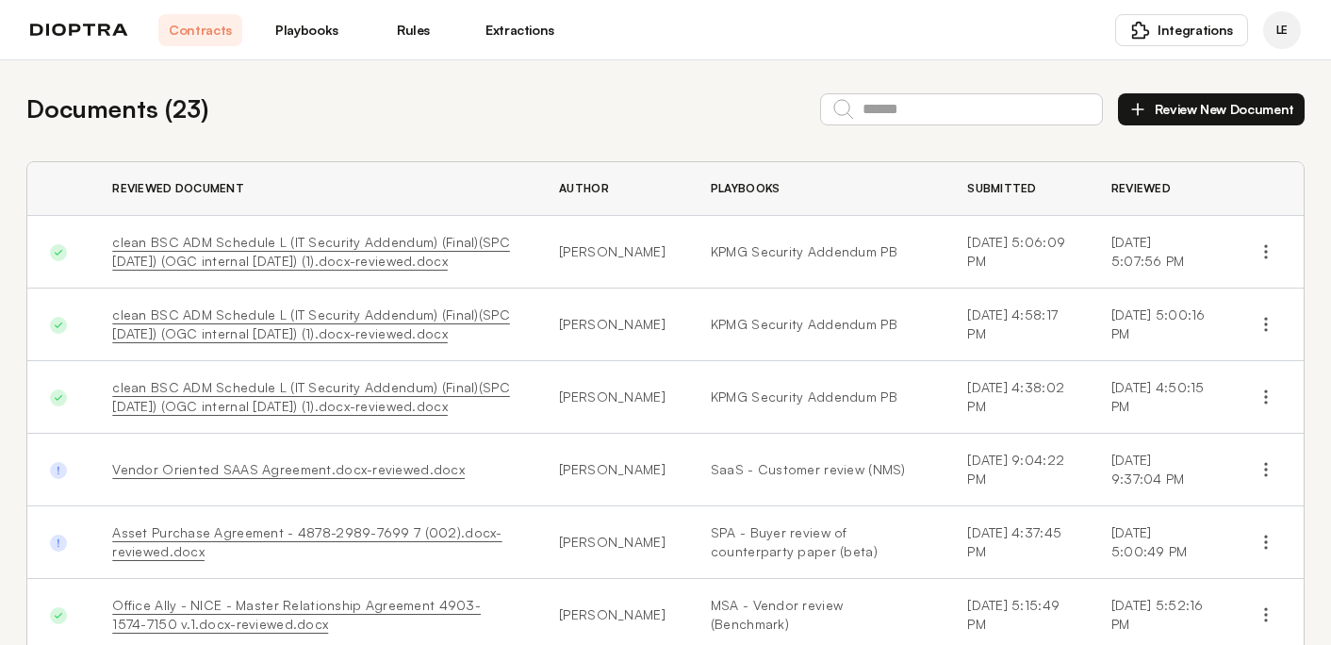
click at [307, 34] on link "Playbooks" at bounding box center [307, 30] width 84 height 32
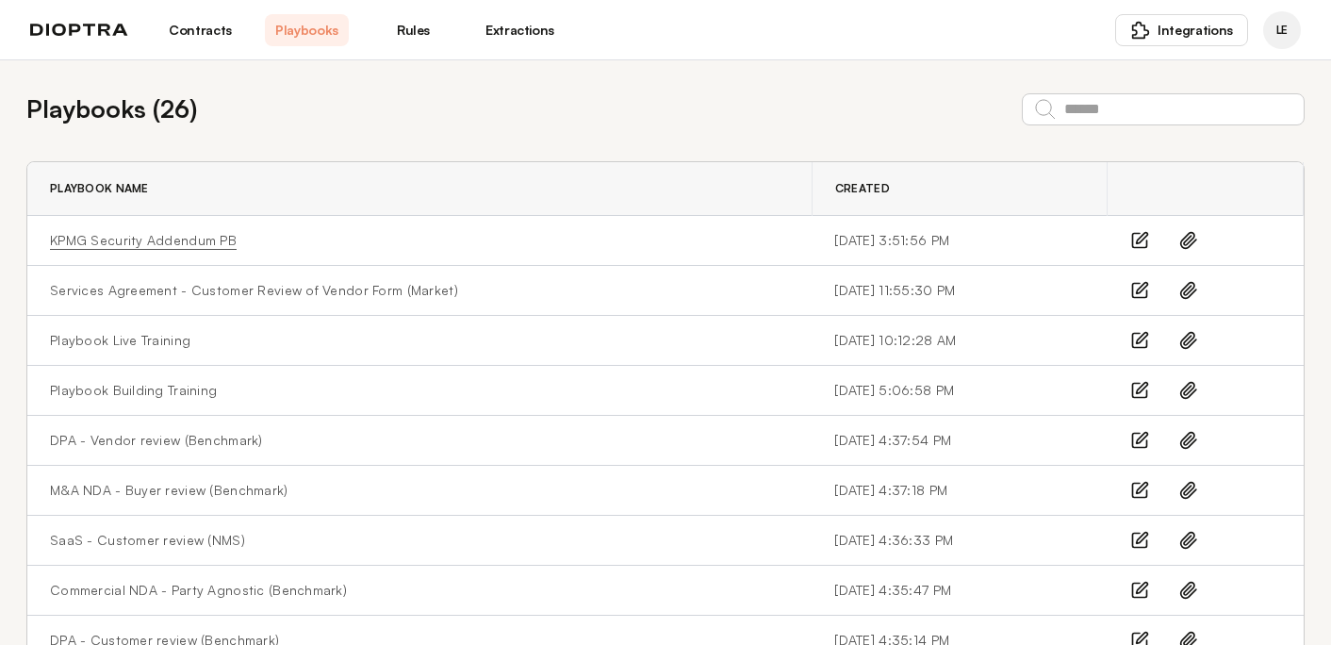
click at [167, 239] on link "KPMG Security Addendum PB" at bounding box center [143, 240] width 187 height 19
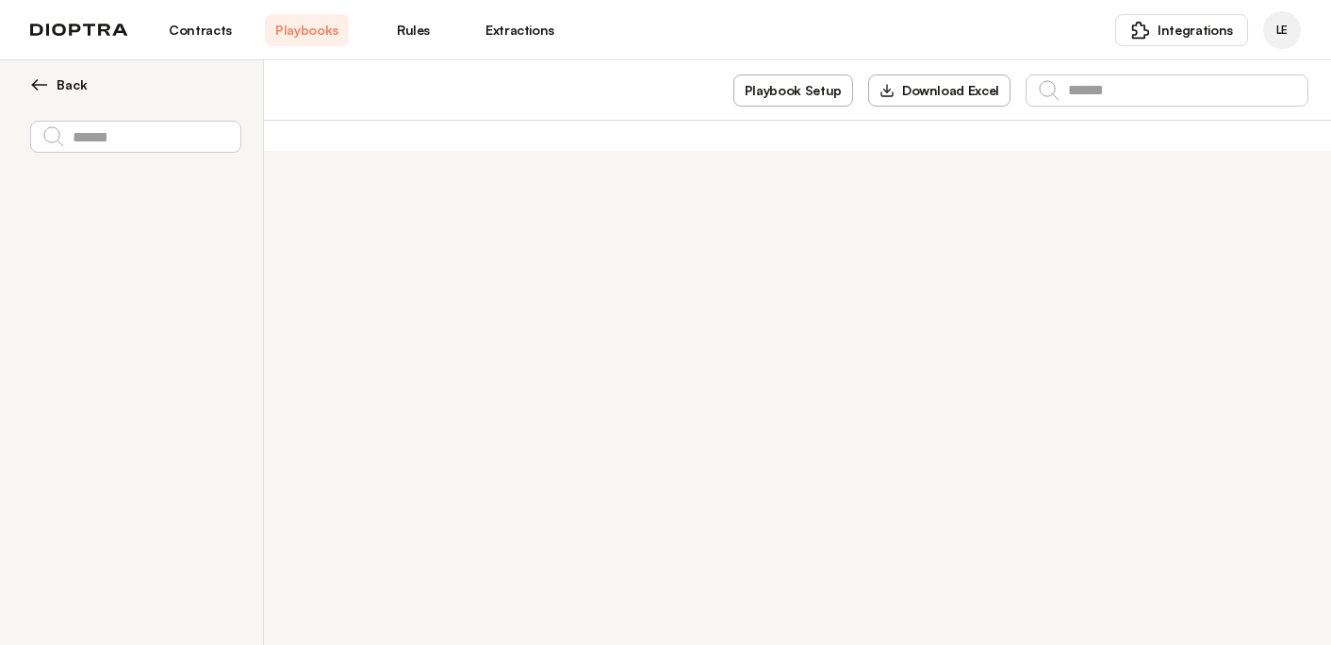
click at [67, 86] on span "Back" at bounding box center [72, 84] width 31 height 19
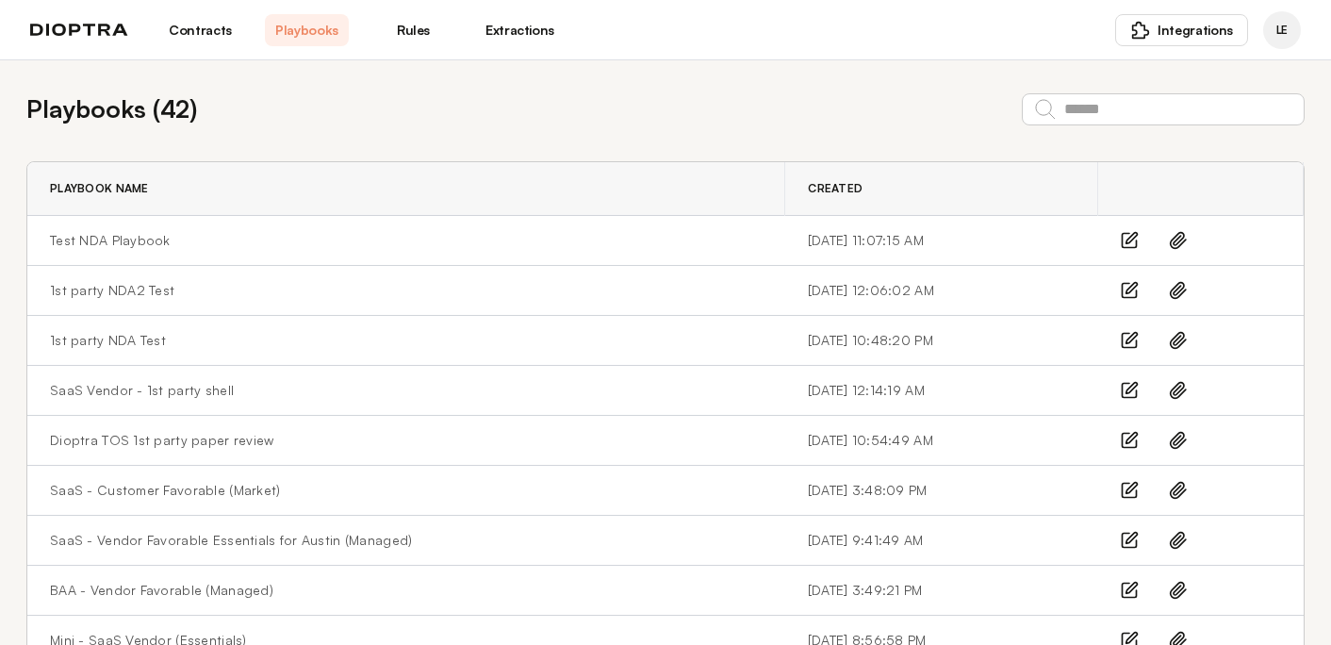
click at [191, 34] on link "Contracts" at bounding box center [200, 30] width 84 height 32
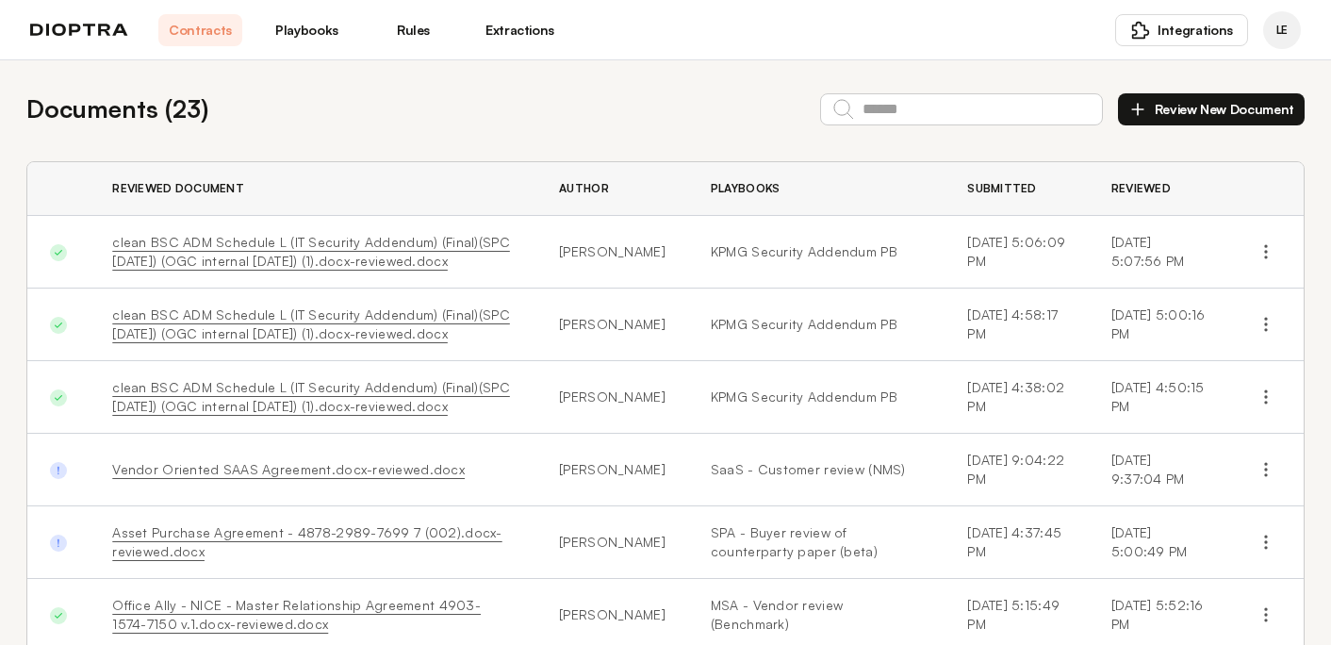
click at [318, 22] on link "Playbooks" at bounding box center [307, 30] width 84 height 32
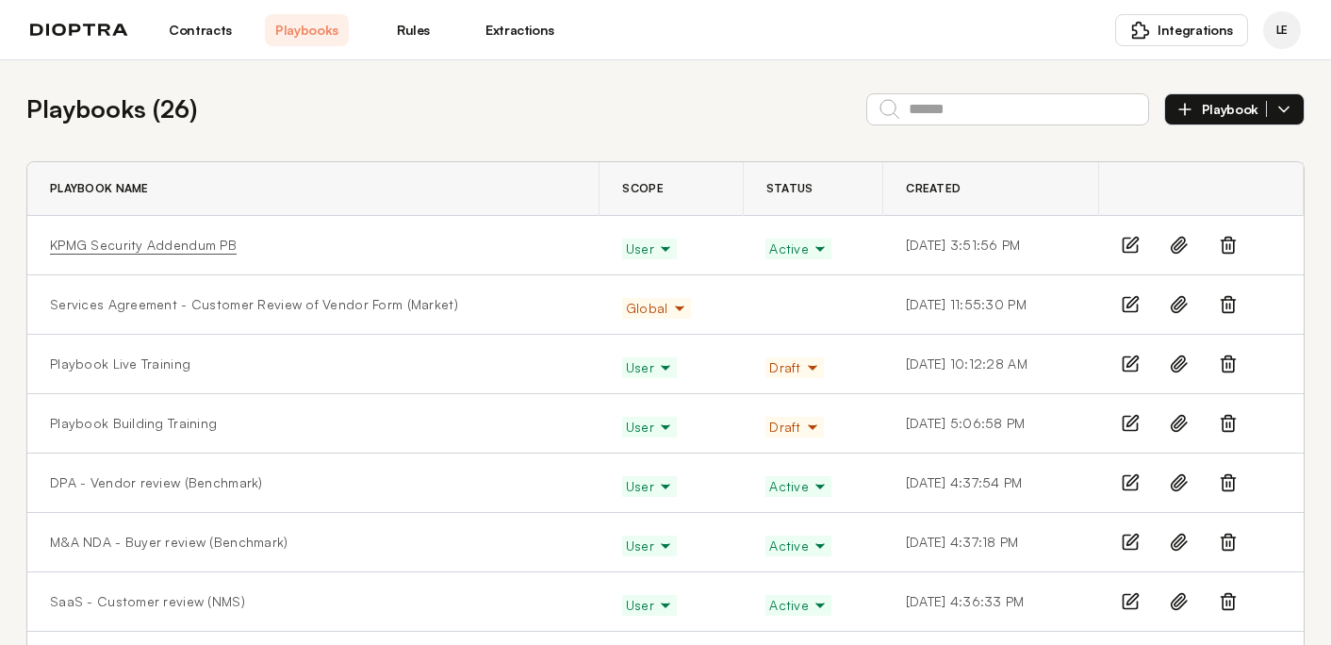
click at [160, 249] on link "KPMG Security Addendum PB" at bounding box center [143, 245] width 187 height 19
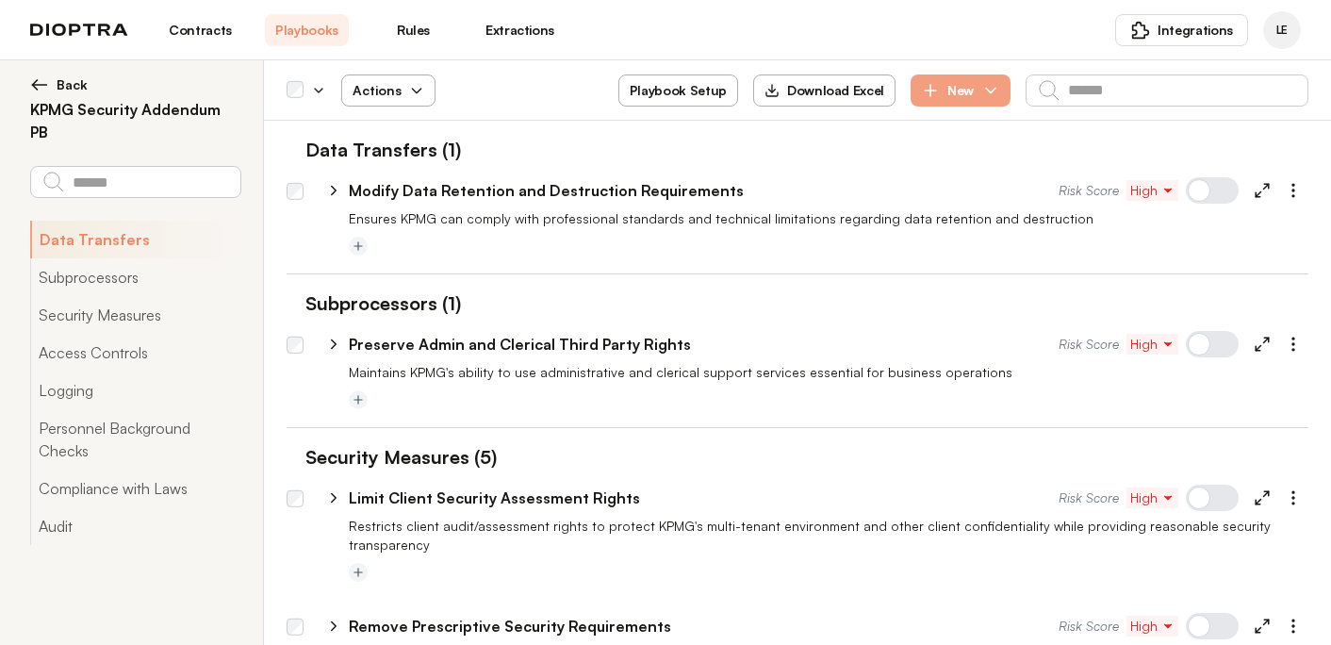
click at [420, 95] on icon "button" at bounding box center [416, 90] width 15 height 15
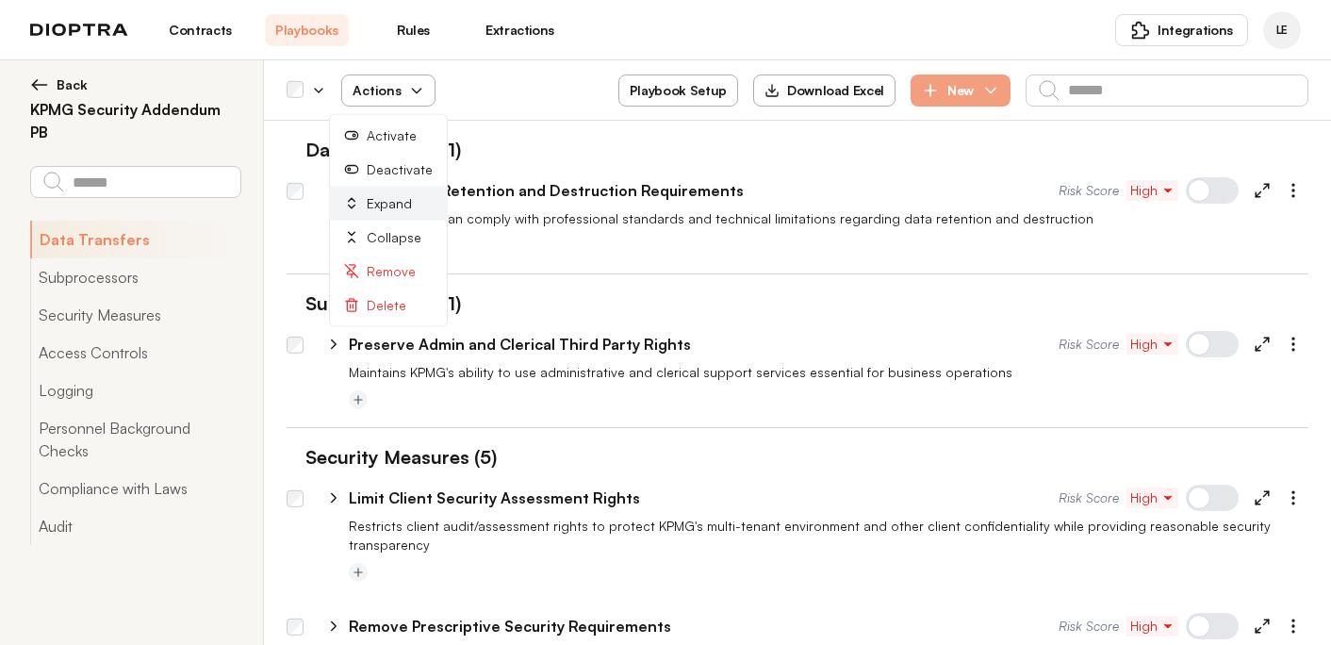
click at [401, 197] on button "Expand" at bounding box center [388, 204] width 119 height 34
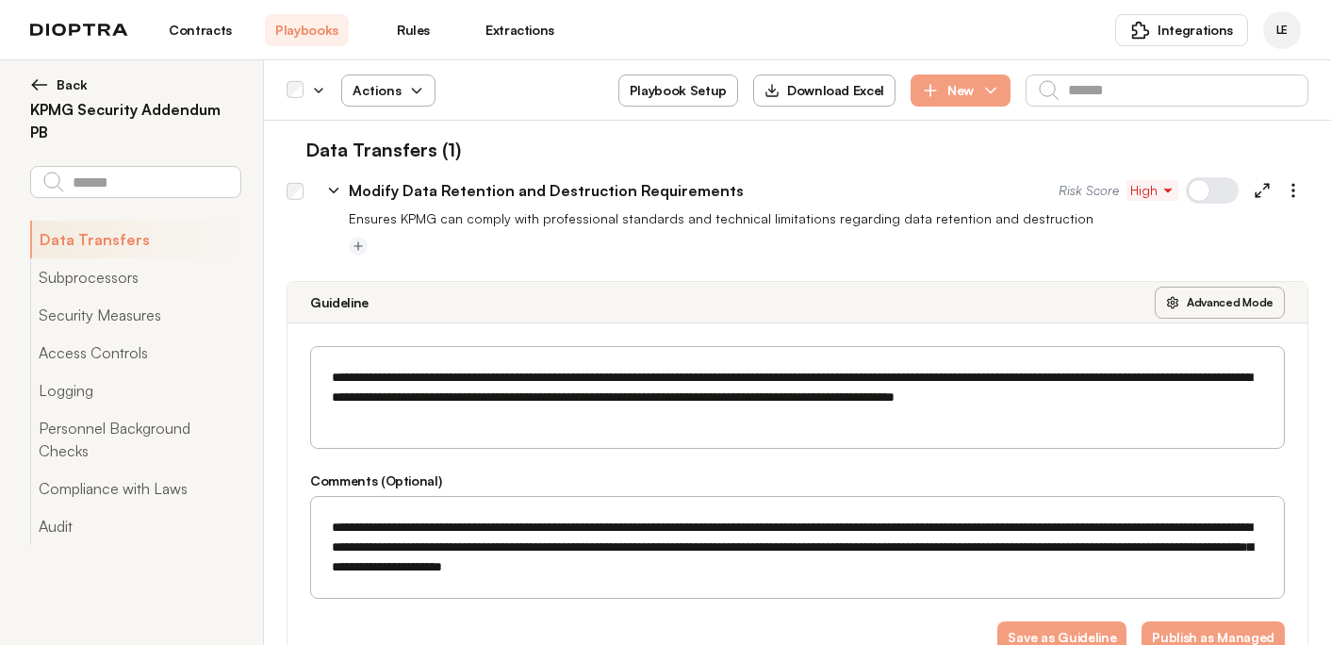
click at [1226, 301] on button "Advanced Mode" at bounding box center [1220, 303] width 130 height 32
select select "******"
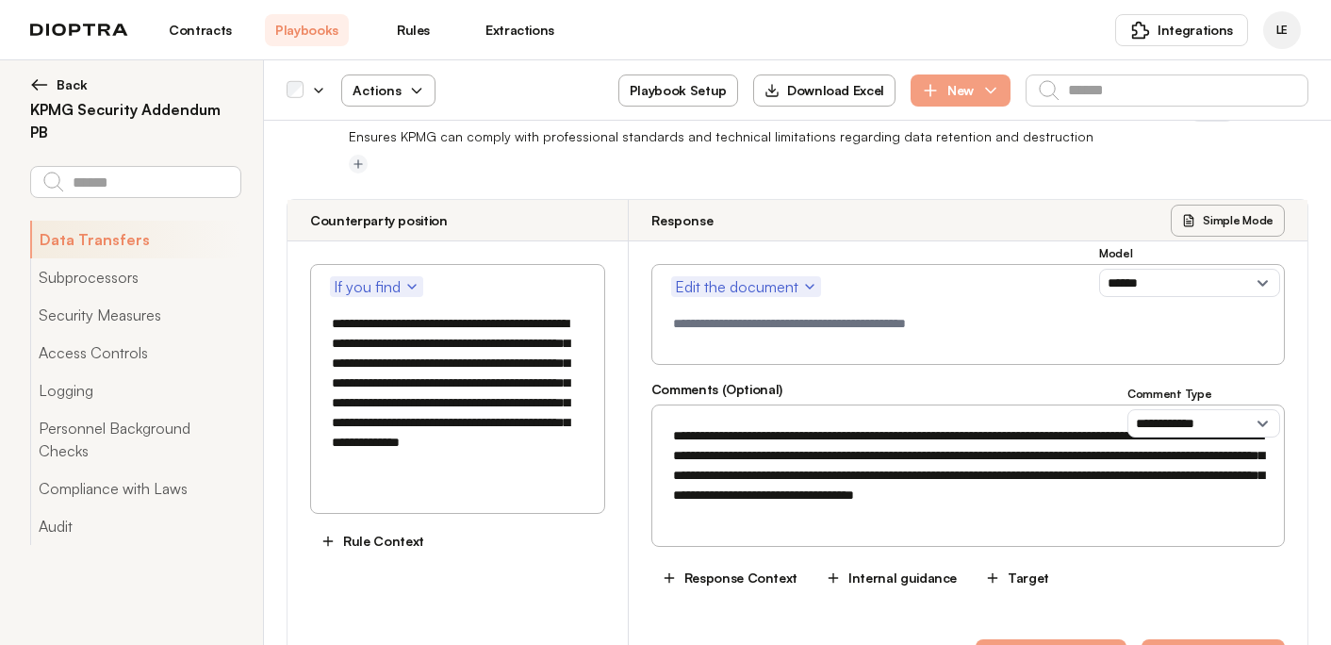
scroll to position [43, 0]
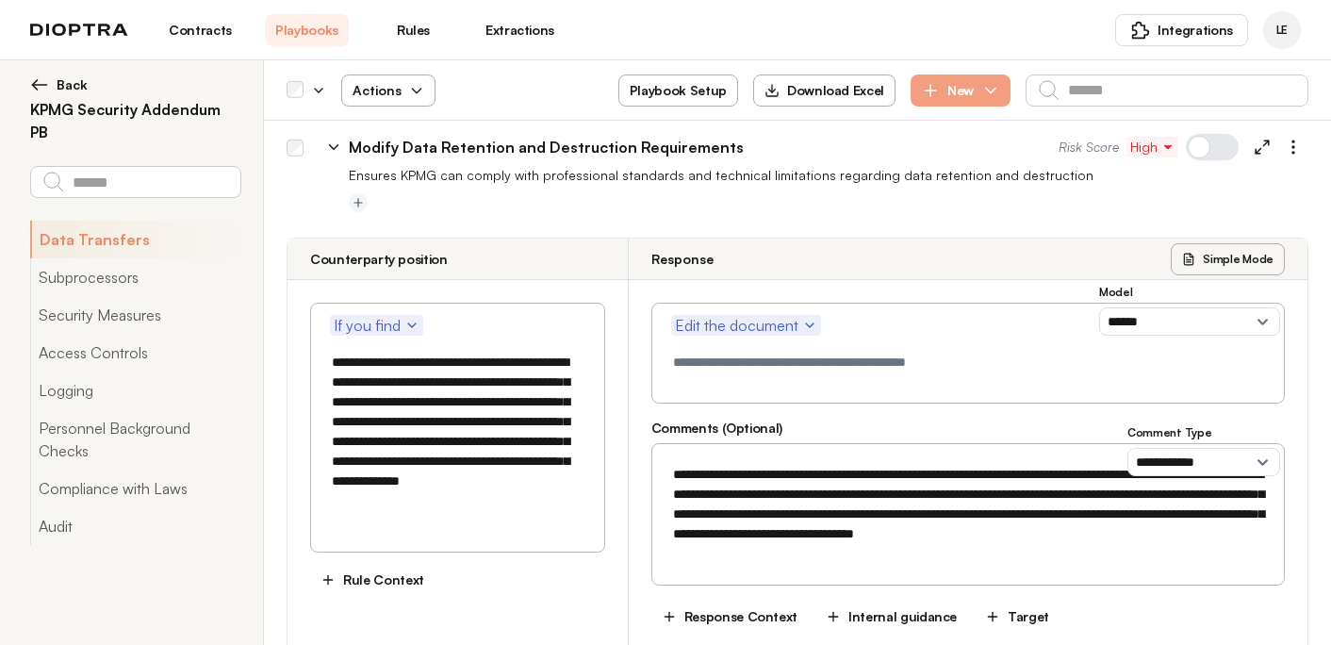
click at [1241, 263] on button "Simple Mode" at bounding box center [1228, 259] width 114 height 32
type textarea "**********"
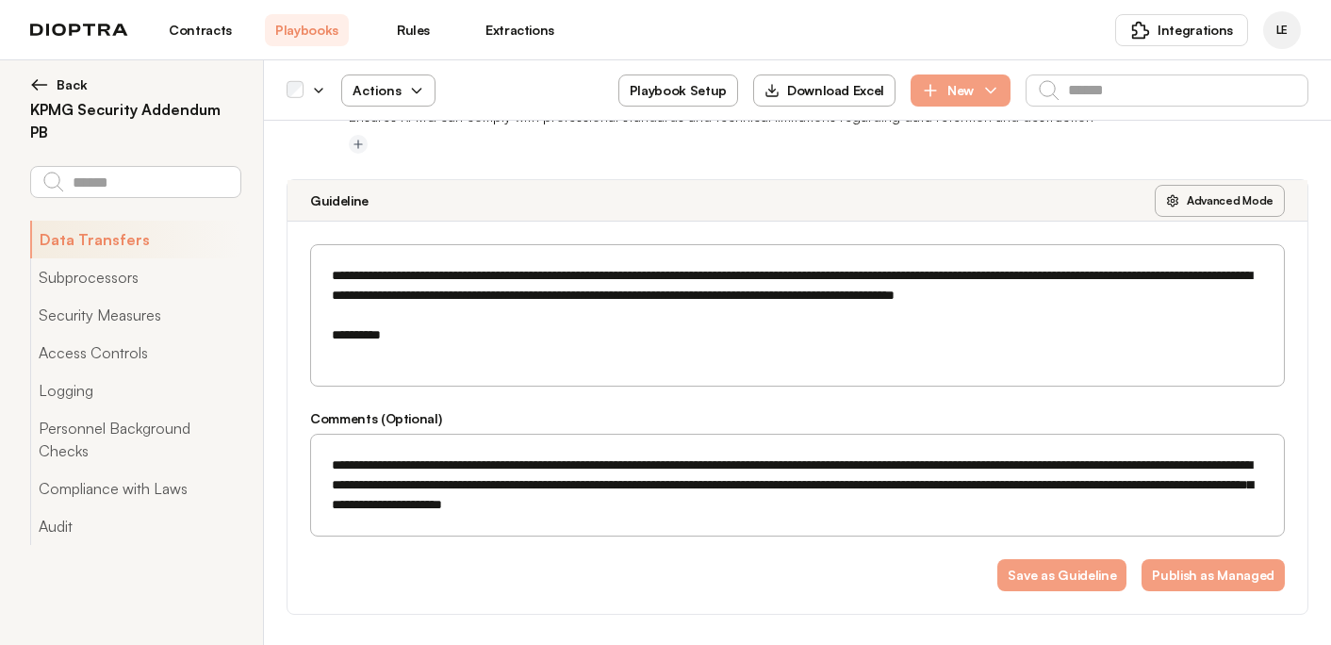
scroll to position [124, 0]
